Goal: Find specific page/section: Find specific page/section

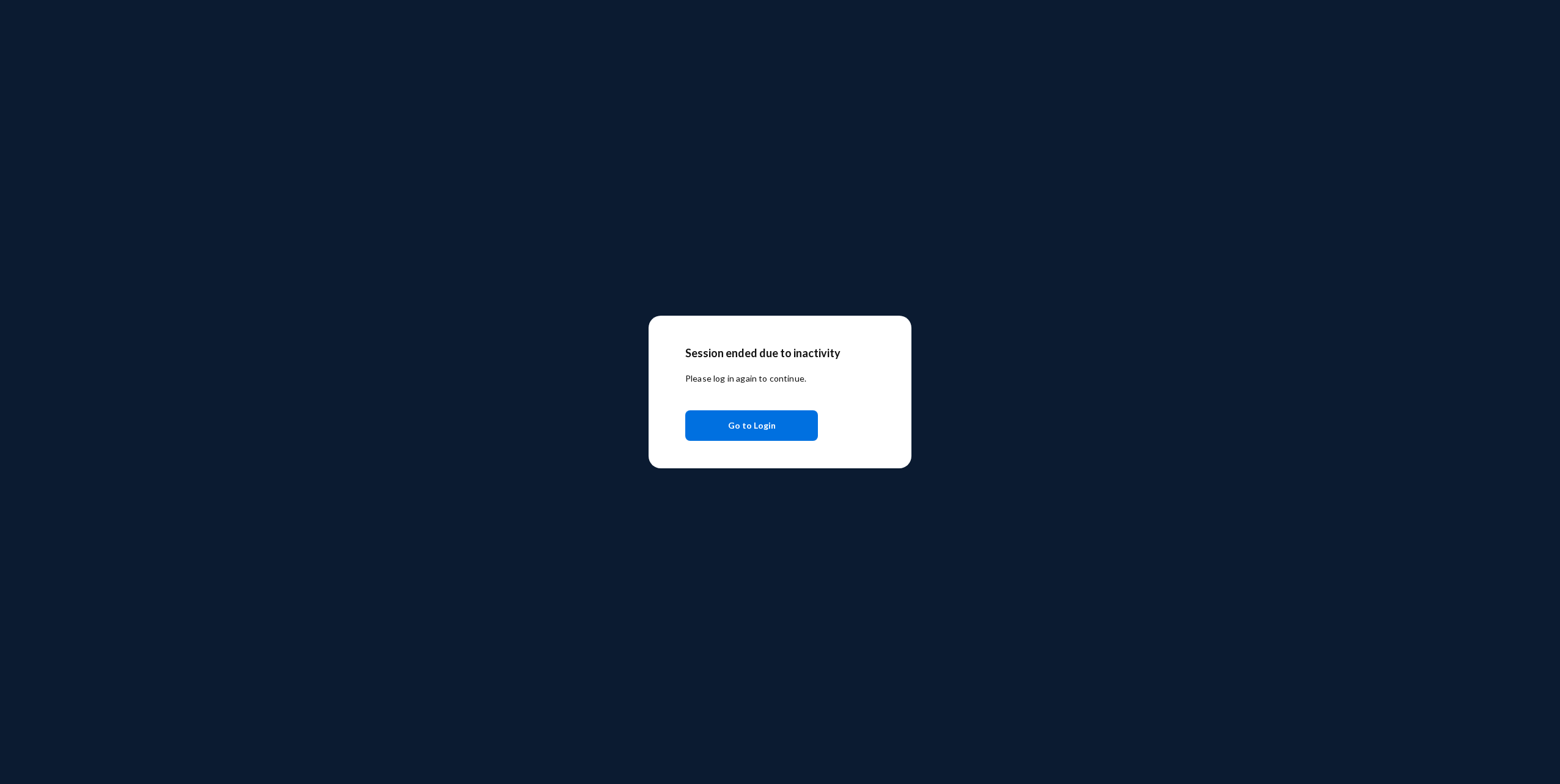
click at [803, 424] on button "Go to Login" at bounding box center [751, 425] width 133 height 30
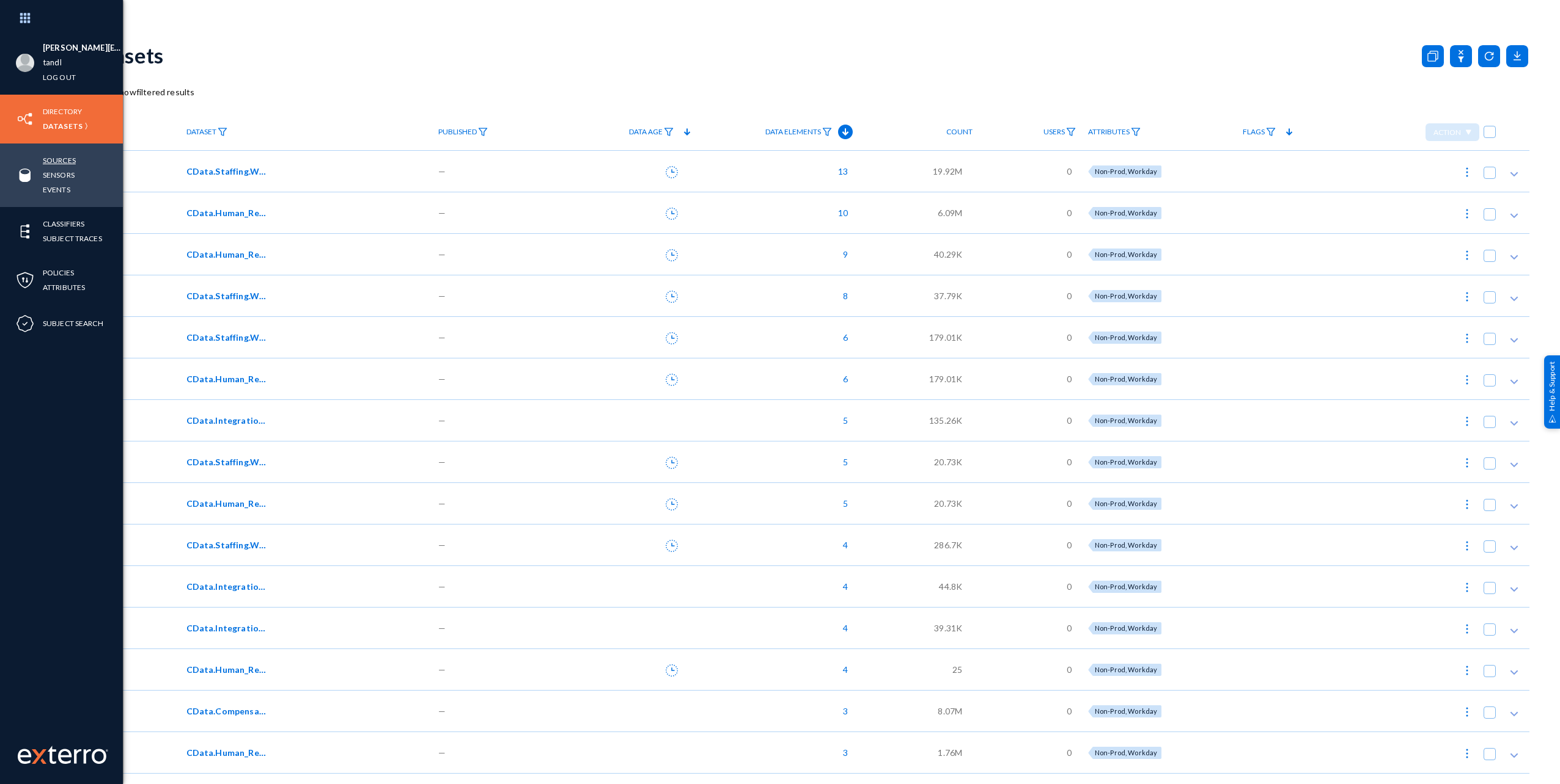
click at [63, 154] on link "Sources" at bounding box center [60, 160] width 33 height 14
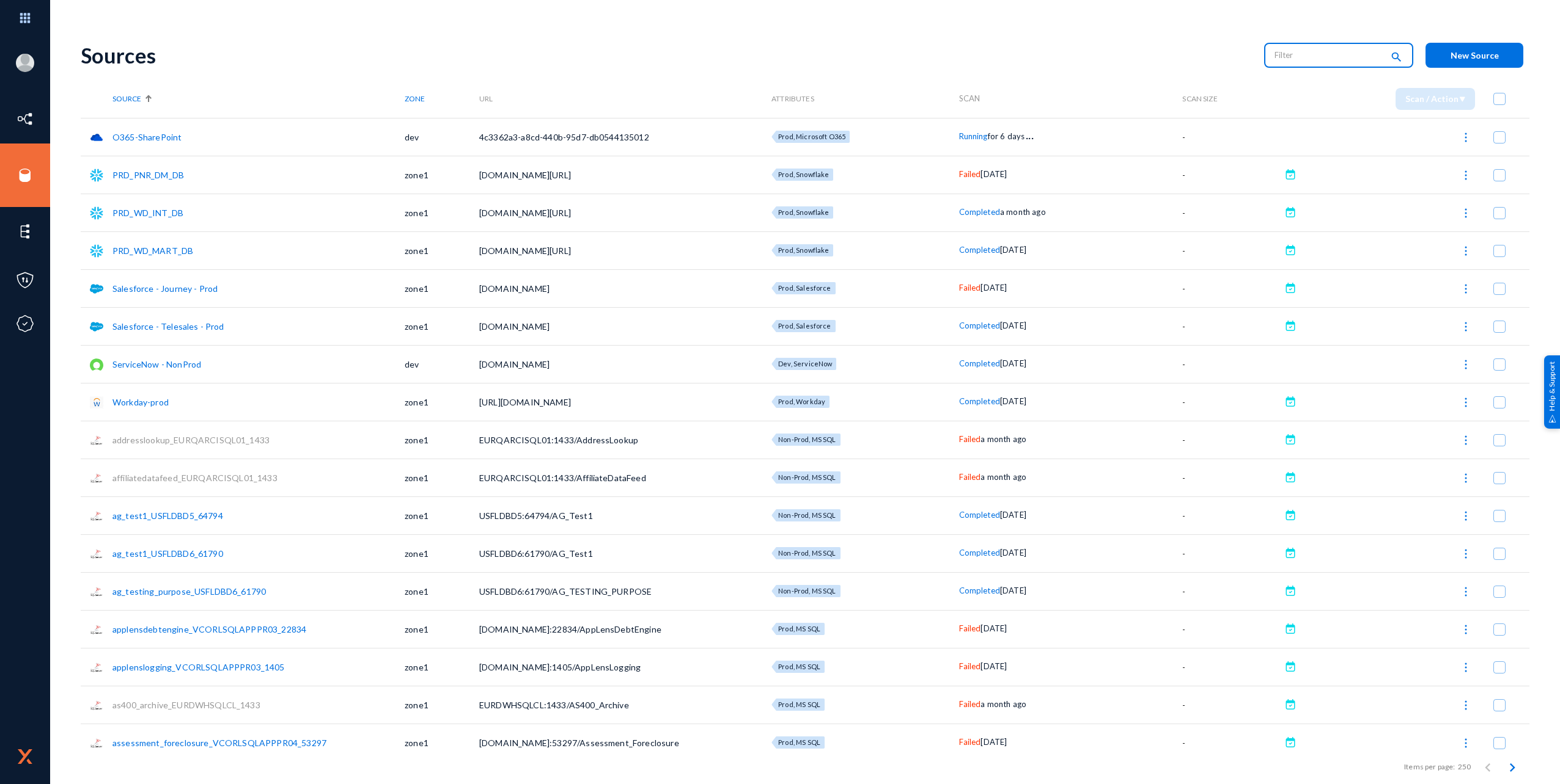
click at [1303, 62] on input "text" at bounding box center [1328, 55] width 107 height 19
type input "Running"
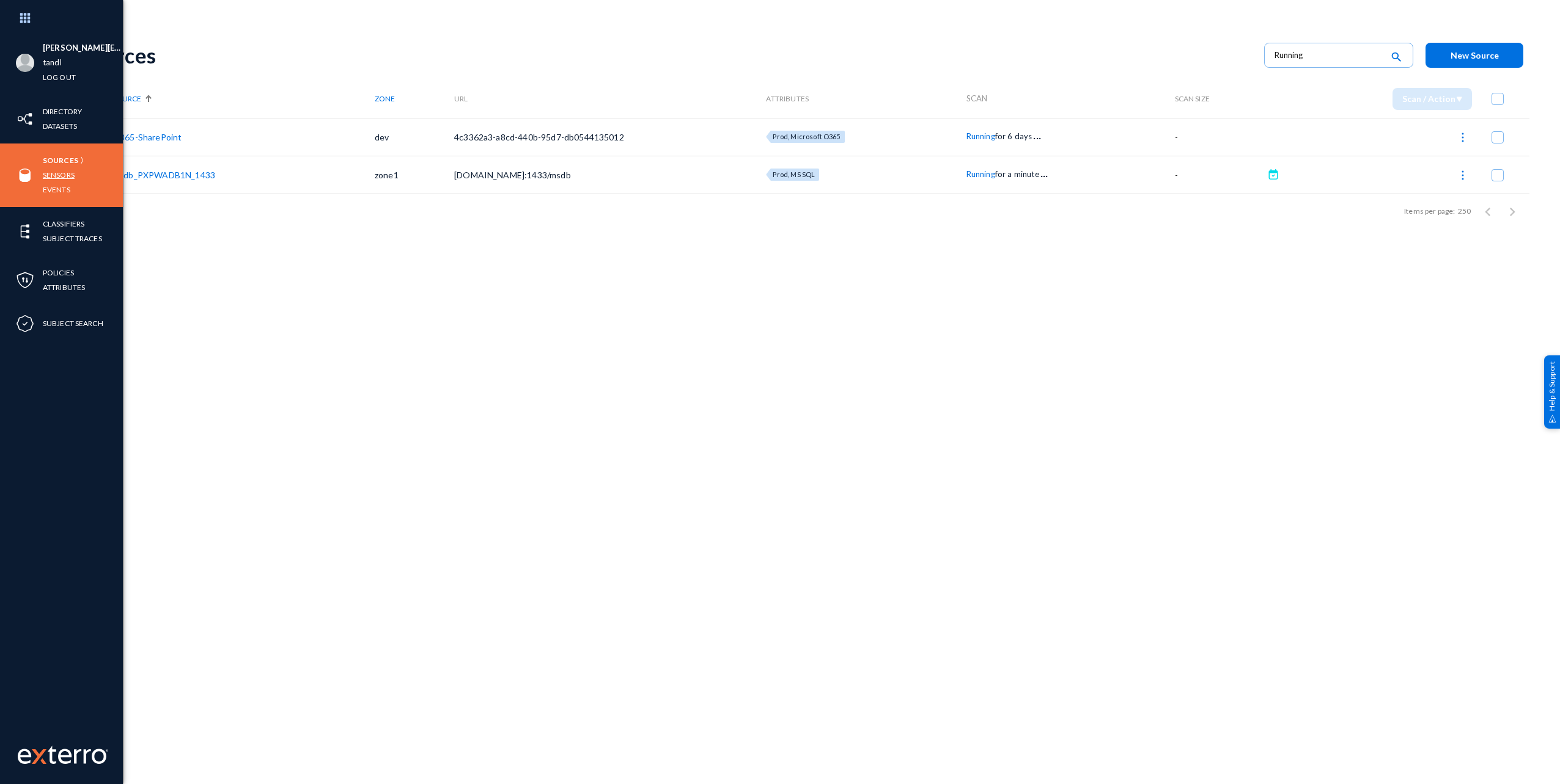
click at [55, 168] on link "Sensors" at bounding box center [59, 175] width 32 height 14
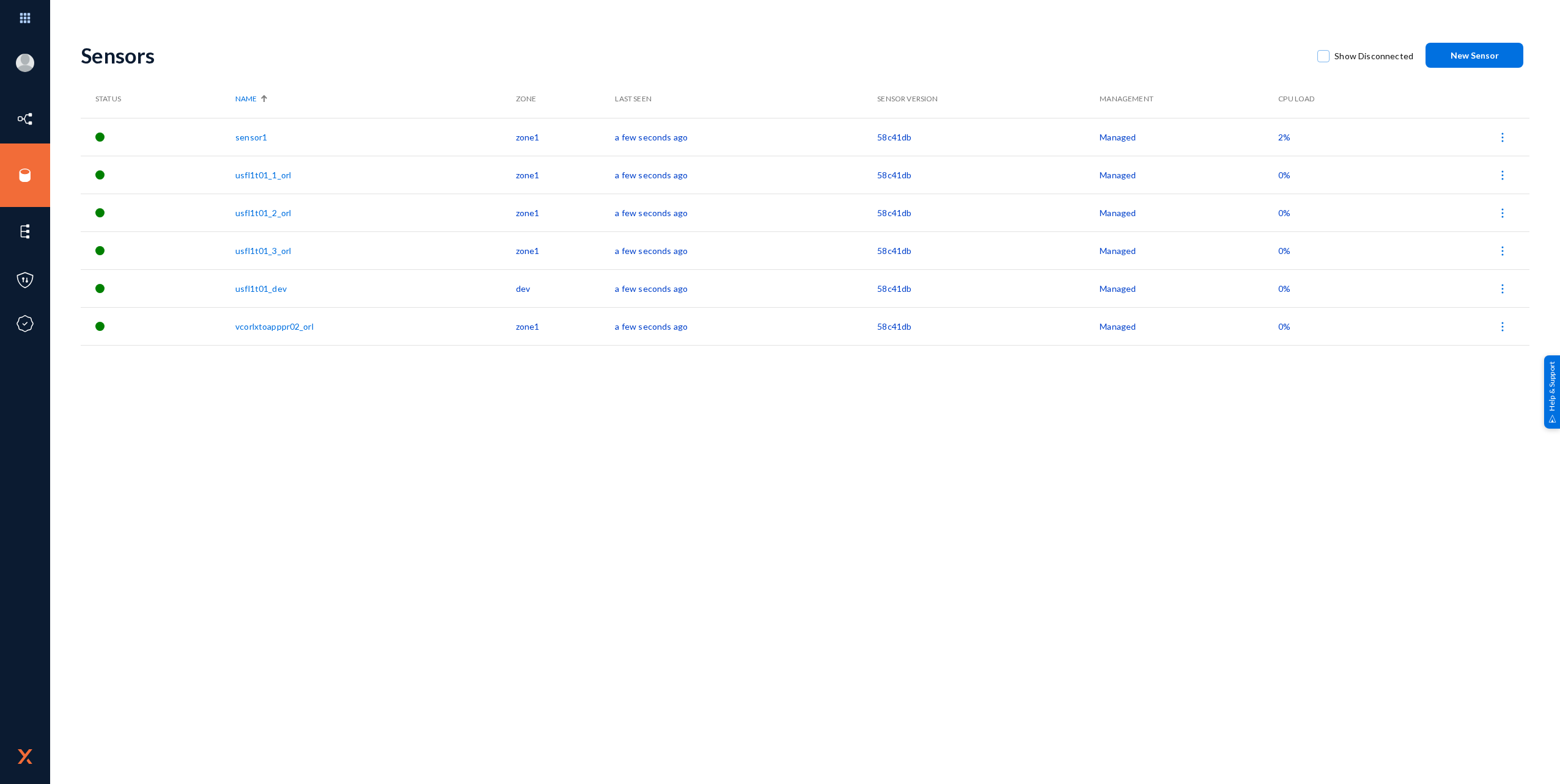
click at [301, 481] on div "Sensors Show Disconnected New Sensor Status Name Zone Last Seen Sensor Version …" at bounding box center [805, 407] width 1449 height 754
click at [1326, 60] on span at bounding box center [1323, 56] width 13 height 13
click at [1324, 62] on input "Show Disconnected" at bounding box center [1323, 62] width 1 height 1
checkbox input "true"
click at [263, 553] on div "Sensors Show Disconnected New Sensor Status Name Zone Last Seen Sensor Version …" at bounding box center [805, 407] width 1449 height 754
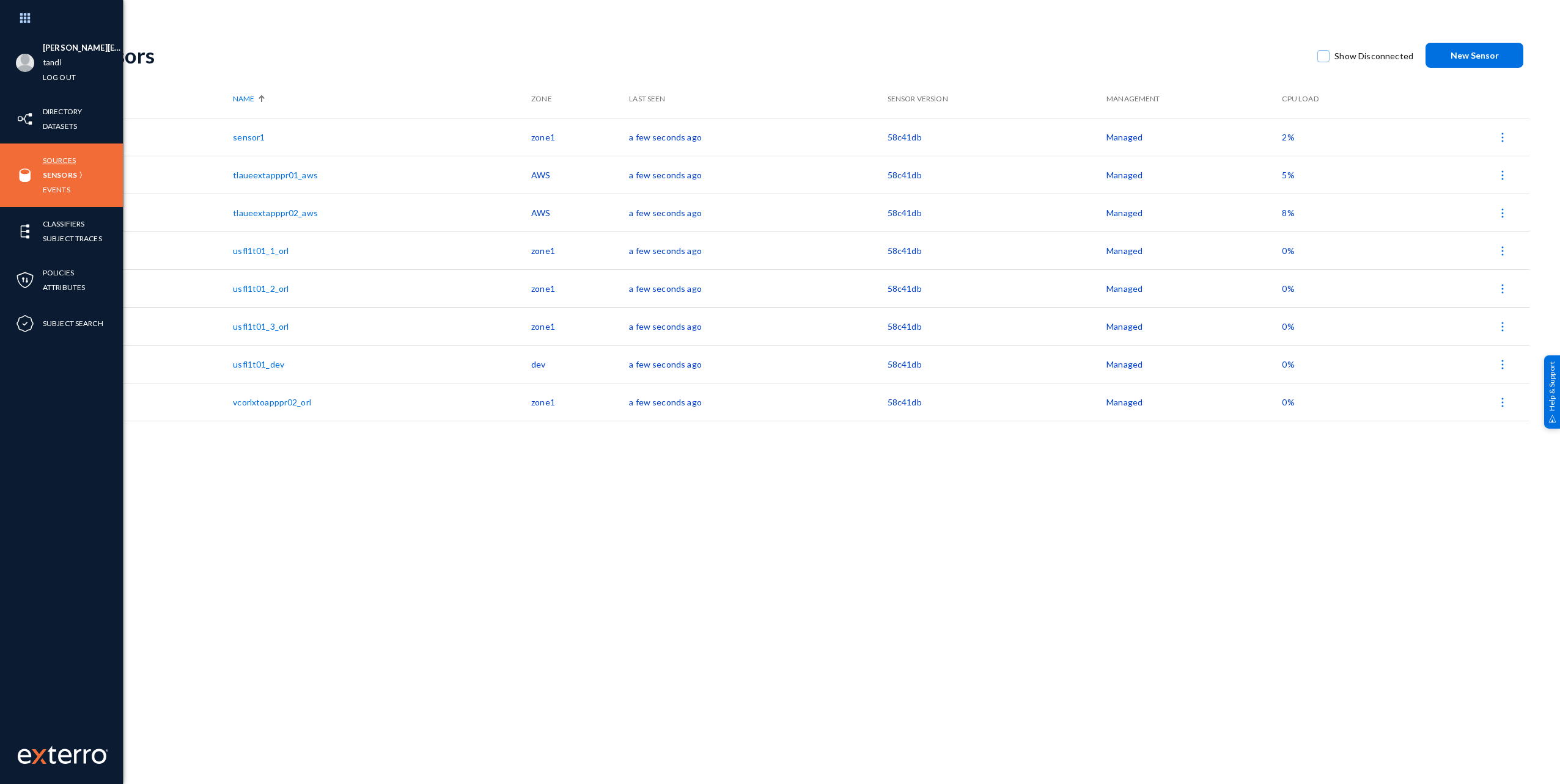
click at [63, 157] on link "Sources" at bounding box center [60, 160] width 33 height 14
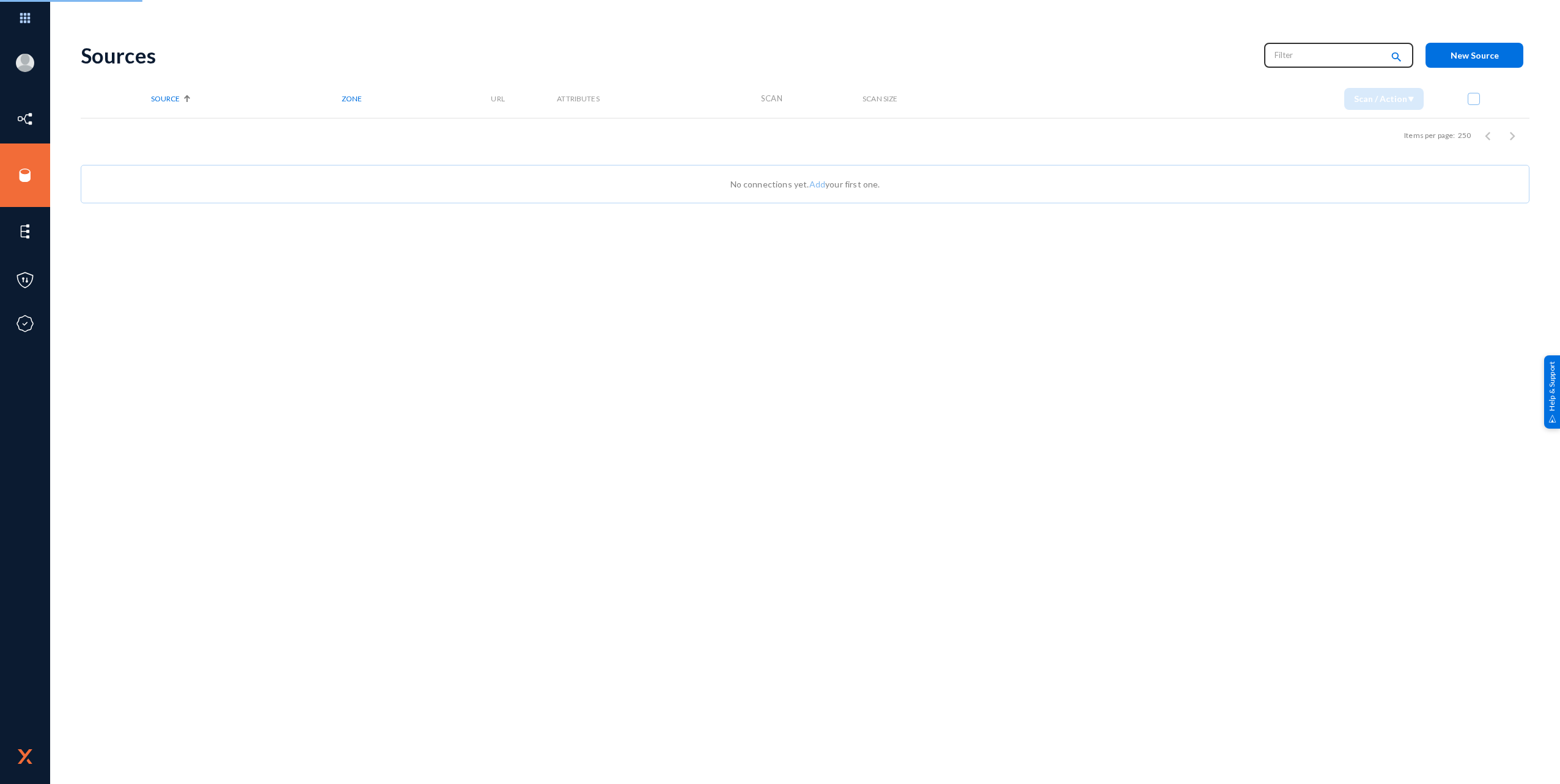
click at [1309, 58] on input "text" at bounding box center [1328, 55] width 107 height 19
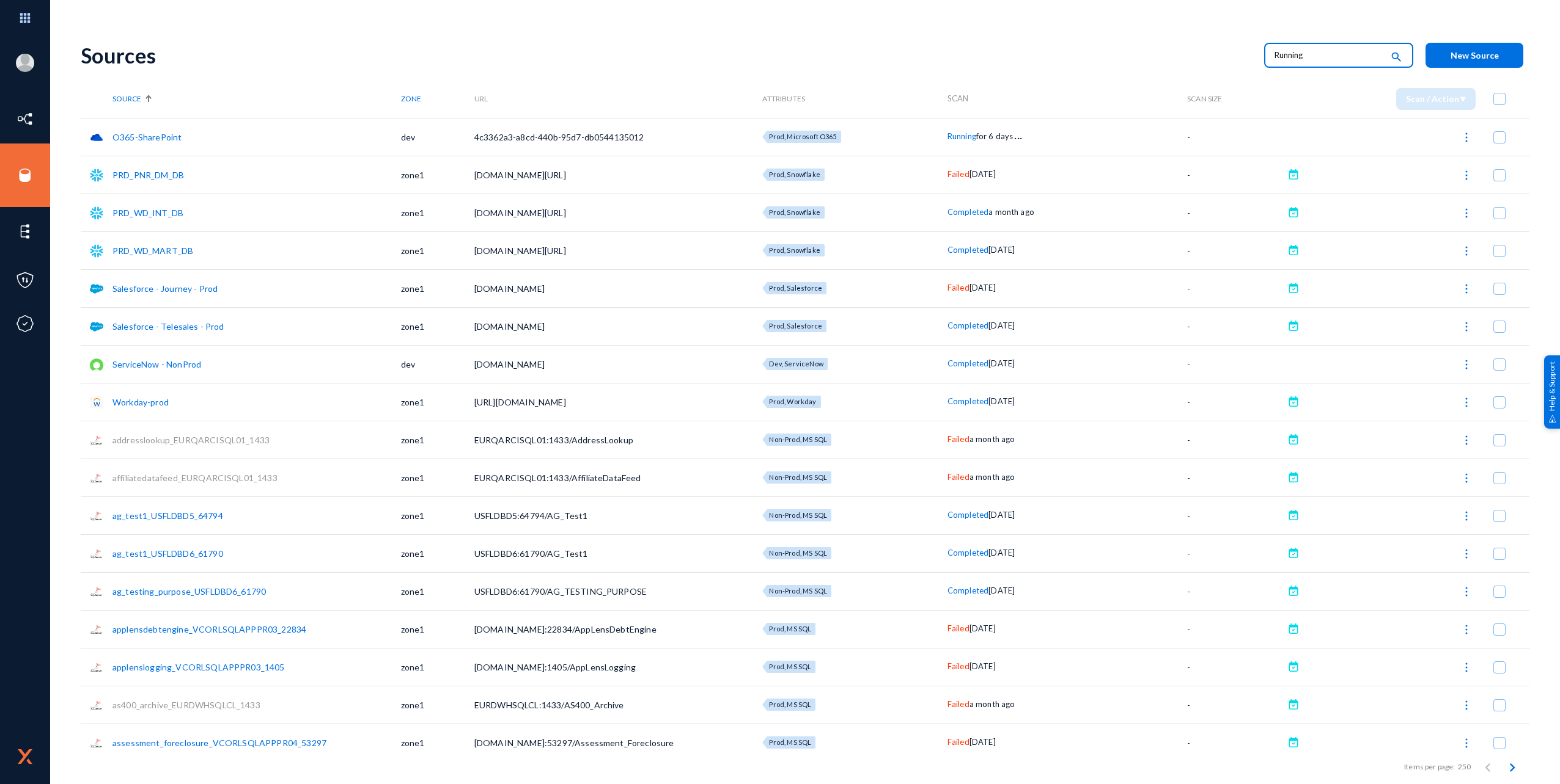
type input "Running"
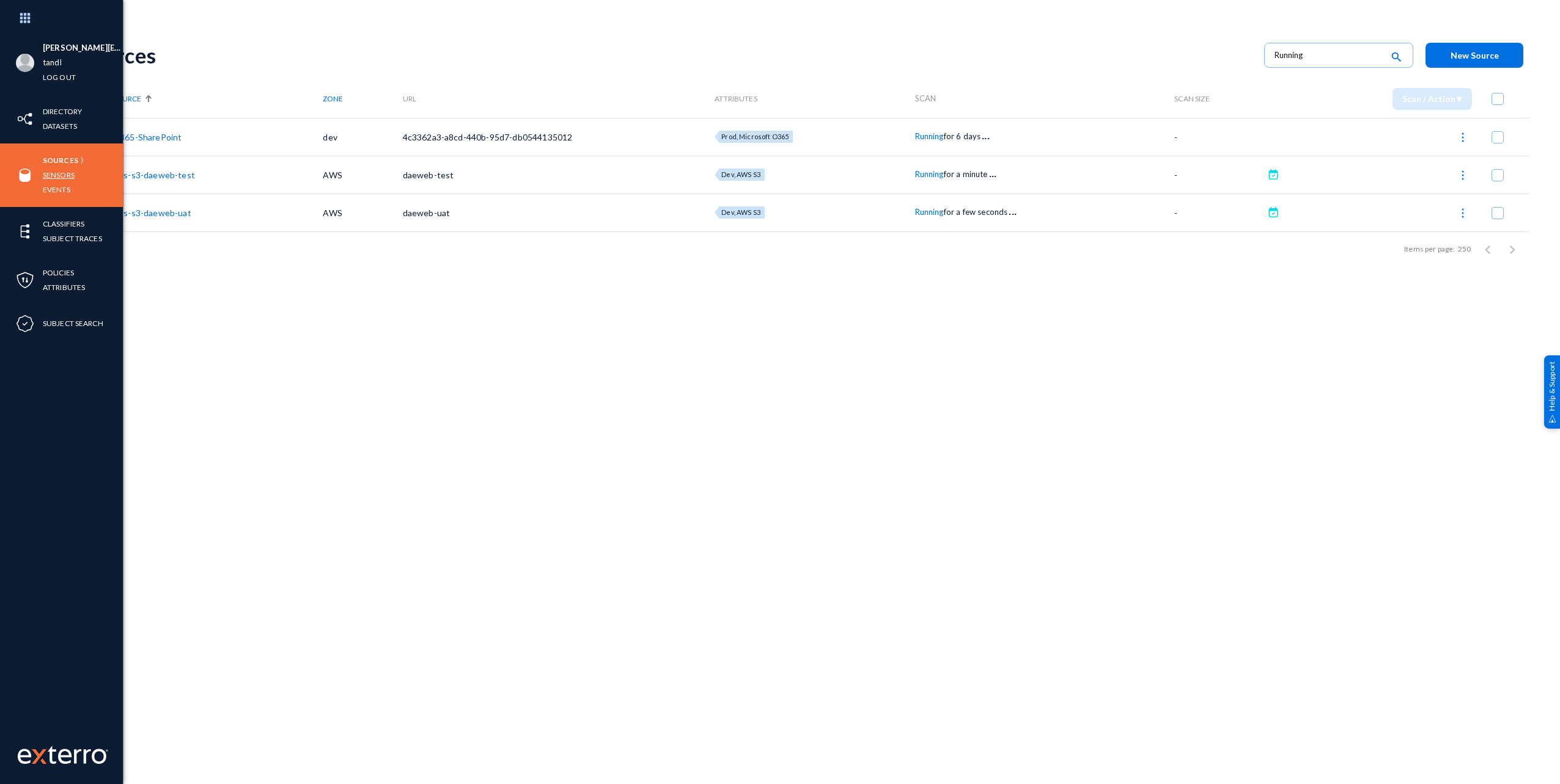
click at [69, 171] on link "Sensors" at bounding box center [59, 175] width 32 height 14
